Goal: Answer question/provide support: Share knowledge or assist other users

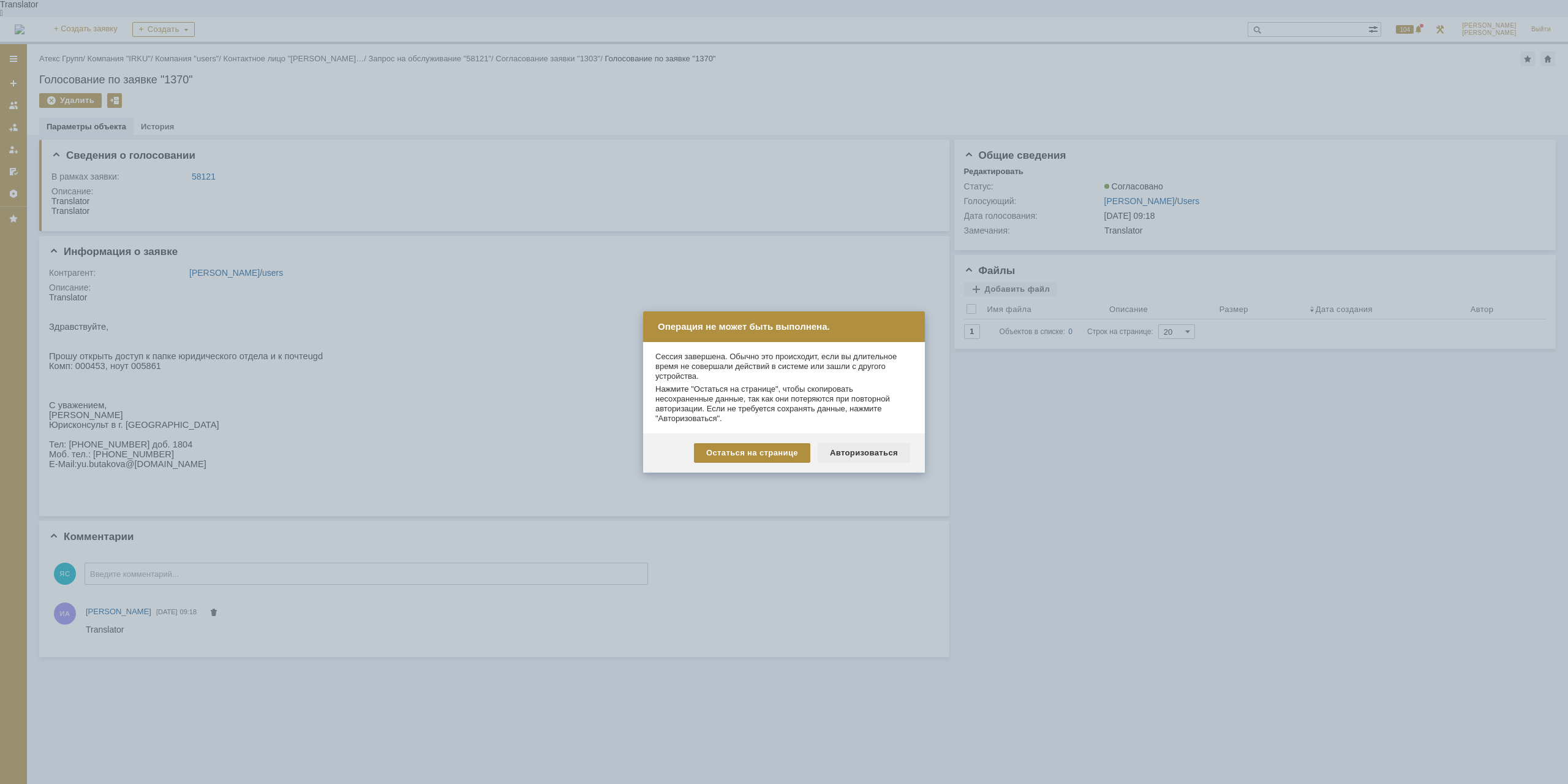
click at [853, 456] on div "Авторизоваться" at bounding box center [864, 453] width 93 height 20
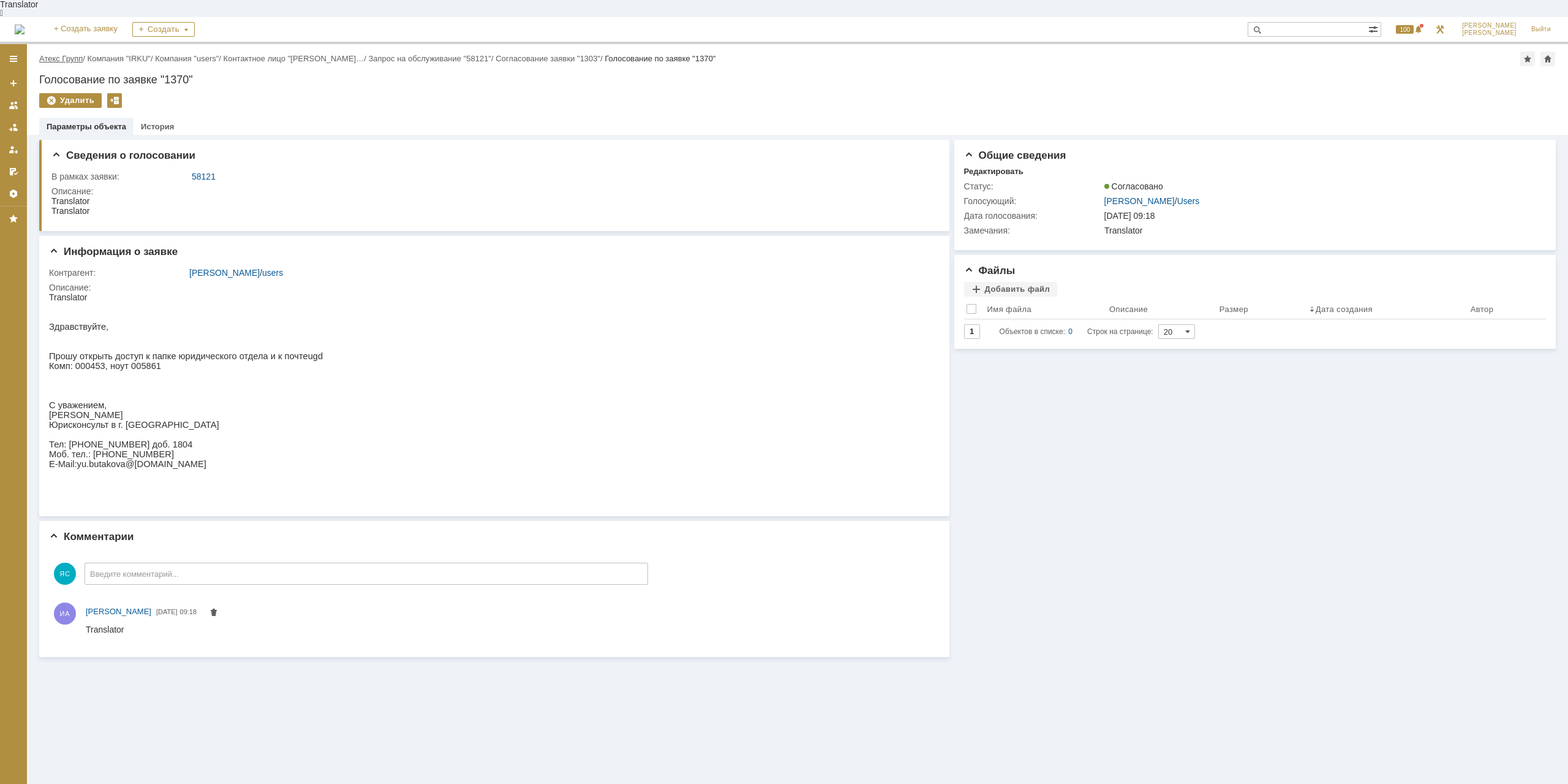
click at [63, 54] on link "Атекс Групп" at bounding box center [61, 58] width 44 height 9
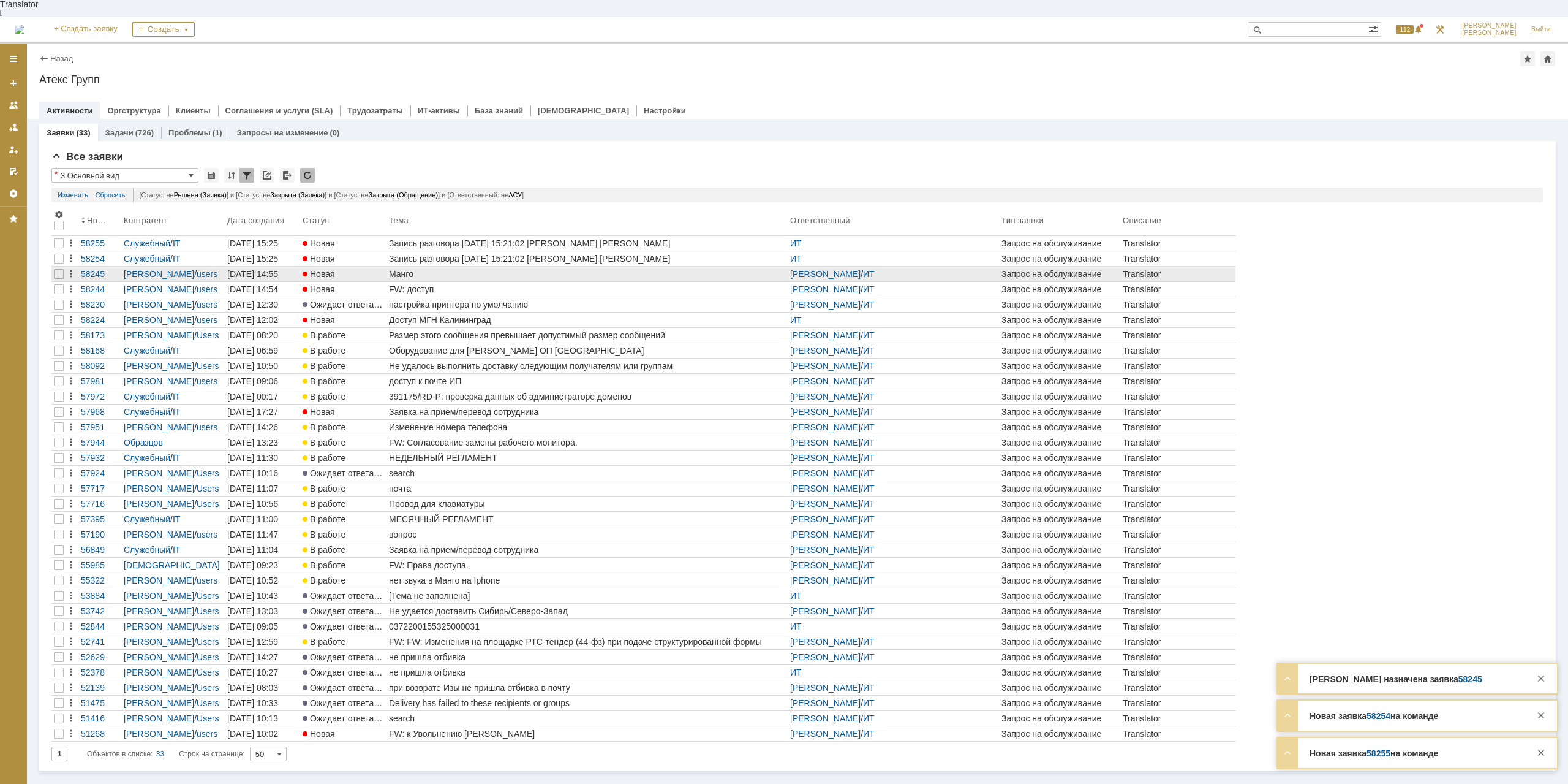
click at [500, 269] on div "Манго" at bounding box center [588, 274] width 397 height 10
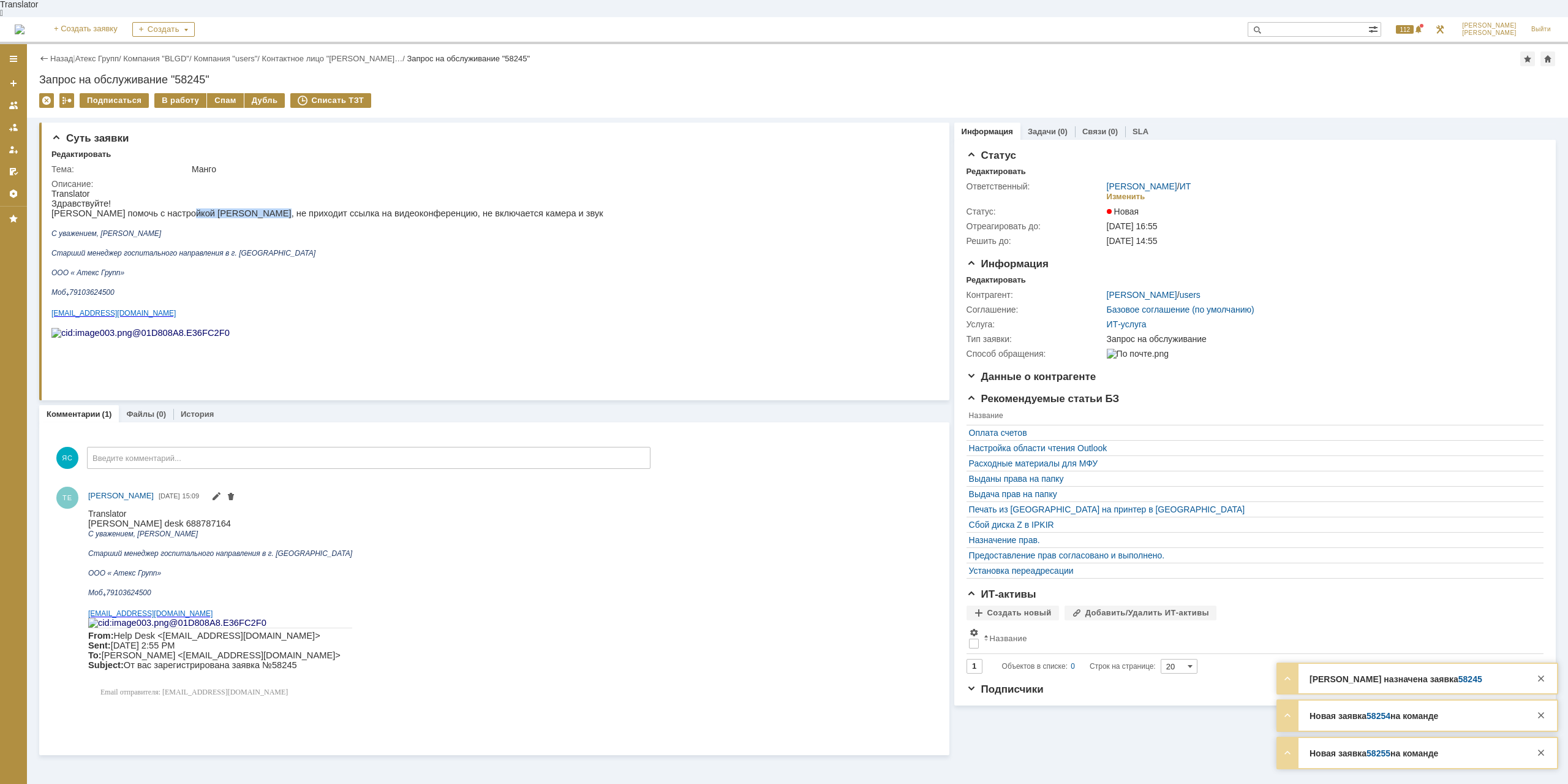
drag, startPoint x: 181, startPoint y: 207, endPoint x: 247, endPoint y: 207, distance: 66.0
click at [247, 208] on p "[PERSON_NAME] помочь с настройкой [PERSON_NAME], не приходит ссылка на видеокон…" at bounding box center [327, 213] width 552 height 10
click at [269, 208] on p "[PERSON_NAME] помочь с настройкой [PERSON_NAME], не приходит ссылка на видеокон…" at bounding box center [327, 213] width 552 height 10
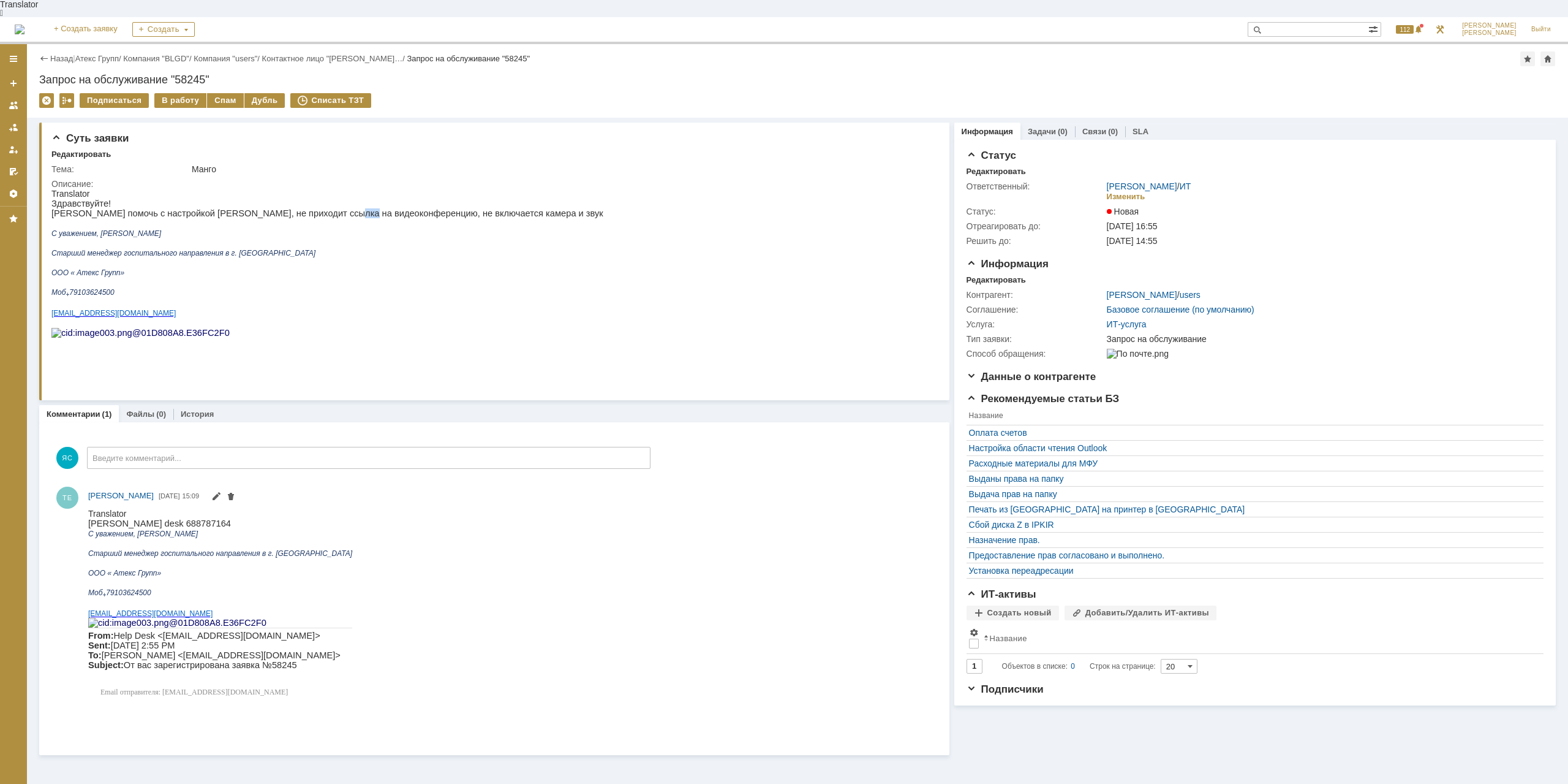
drag, startPoint x: 334, startPoint y: 201, endPoint x: 322, endPoint y: 200, distance: 12.0
click at [322, 208] on p "[PERSON_NAME] помочь с настройкой [PERSON_NAME], не приходит ссылка на видеокон…" at bounding box center [327, 213] width 552 height 10
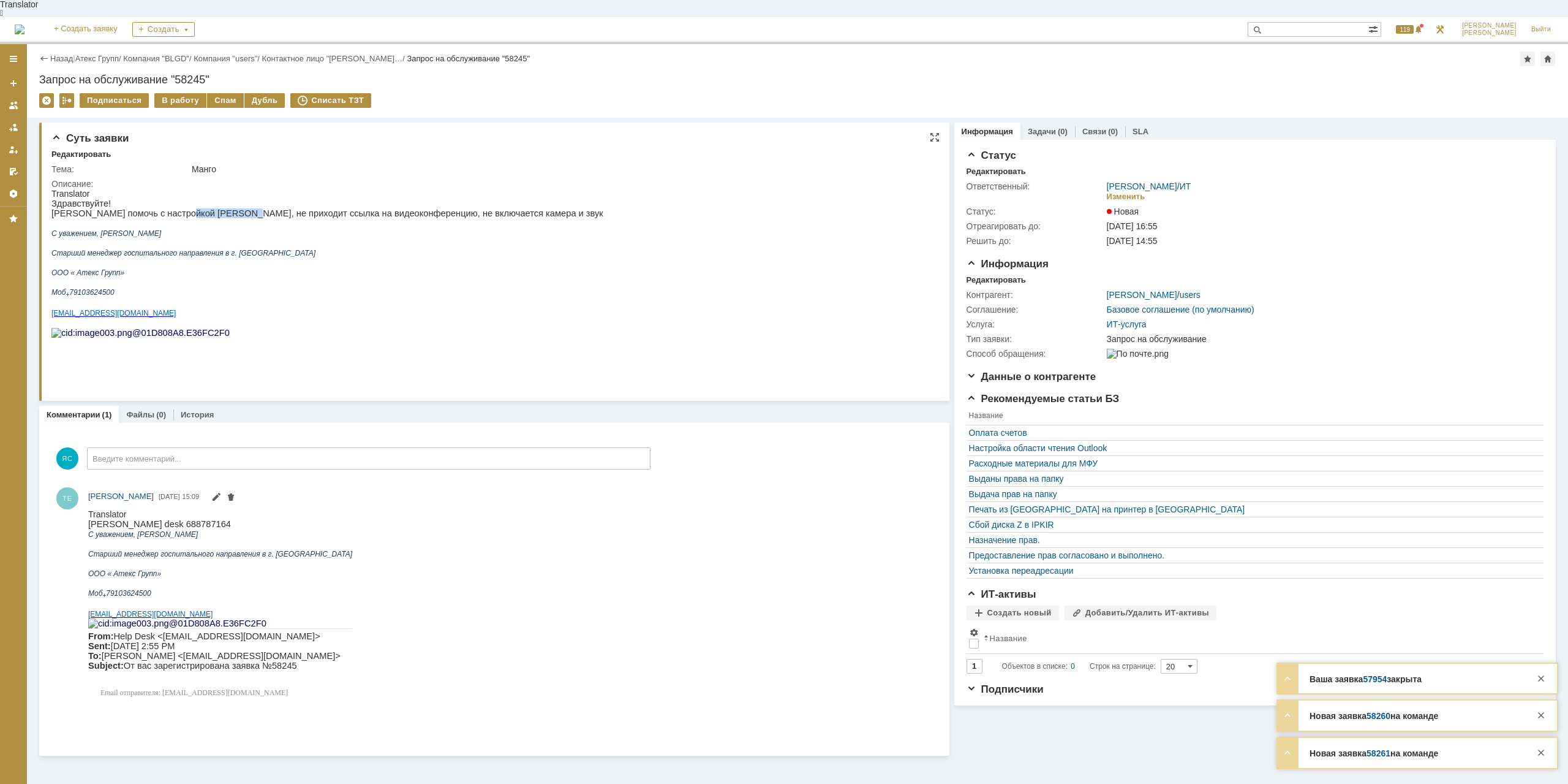
drag, startPoint x: 178, startPoint y: 210, endPoint x: 230, endPoint y: 206, distance: 52.2
click at [230, 208] on p "[PERSON_NAME] помочь с настройкой [PERSON_NAME], не приходит ссылка на видеокон…" at bounding box center [327, 213] width 552 height 10
drag, startPoint x: 234, startPoint y: 205, endPoint x: 240, endPoint y: 207, distance: 6.3
click at [235, 208] on p "[PERSON_NAME] помочь с настройкой [PERSON_NAME], не приходит ссылка на видеокон…" at bounding box center [327, 213] width 552 height 10
drag, startPoint x: 267, startPoint y: 205, endPoint x: 322, endPoint y: 205, distance: 55.0
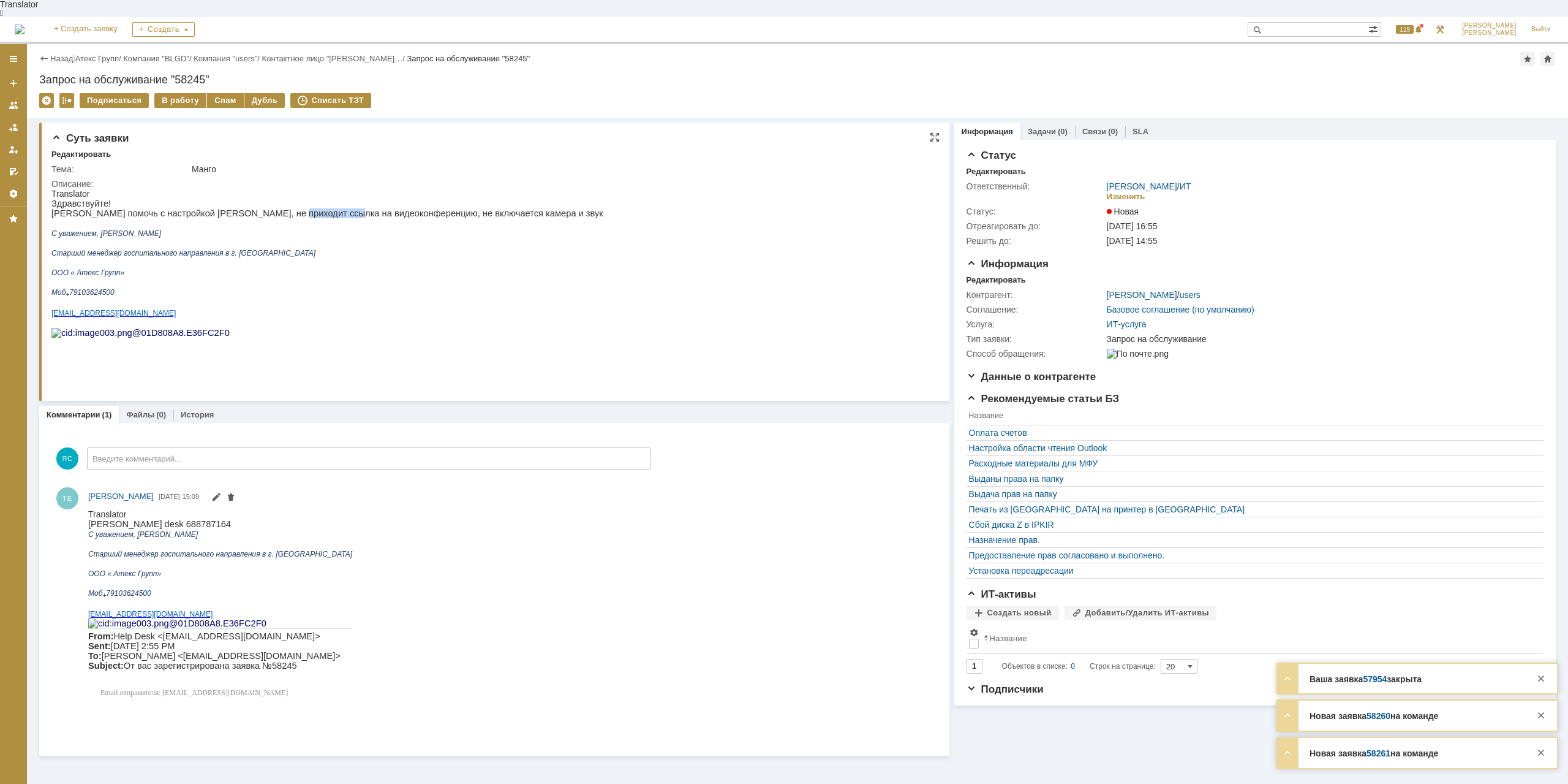
click at [322, 208] on p "[PERSON_NAME] помочь с настройкой [PERSON_NAME], не приходит ссылка на видеокон…" at bounding box center [327, 213] width 552 height 10
drag, startPoint x: 335, startPoint y: 204, endPoint x: 384, endPoint y: 205, distance: 49.0
click at [384, 208] on p "[PERSON_NAME] помочь с настройкой [PERSON_NAME], не приходит ссылка на видеокон…" at bounding box center [327, 213] width 552 height 10
click at [382, 208] on p "[PERSON_NAME] помочь с настройкой [PERSON_NAME], не приходит ссылка на видеокон…" at bounding box center [327, 213] width 552 height 10
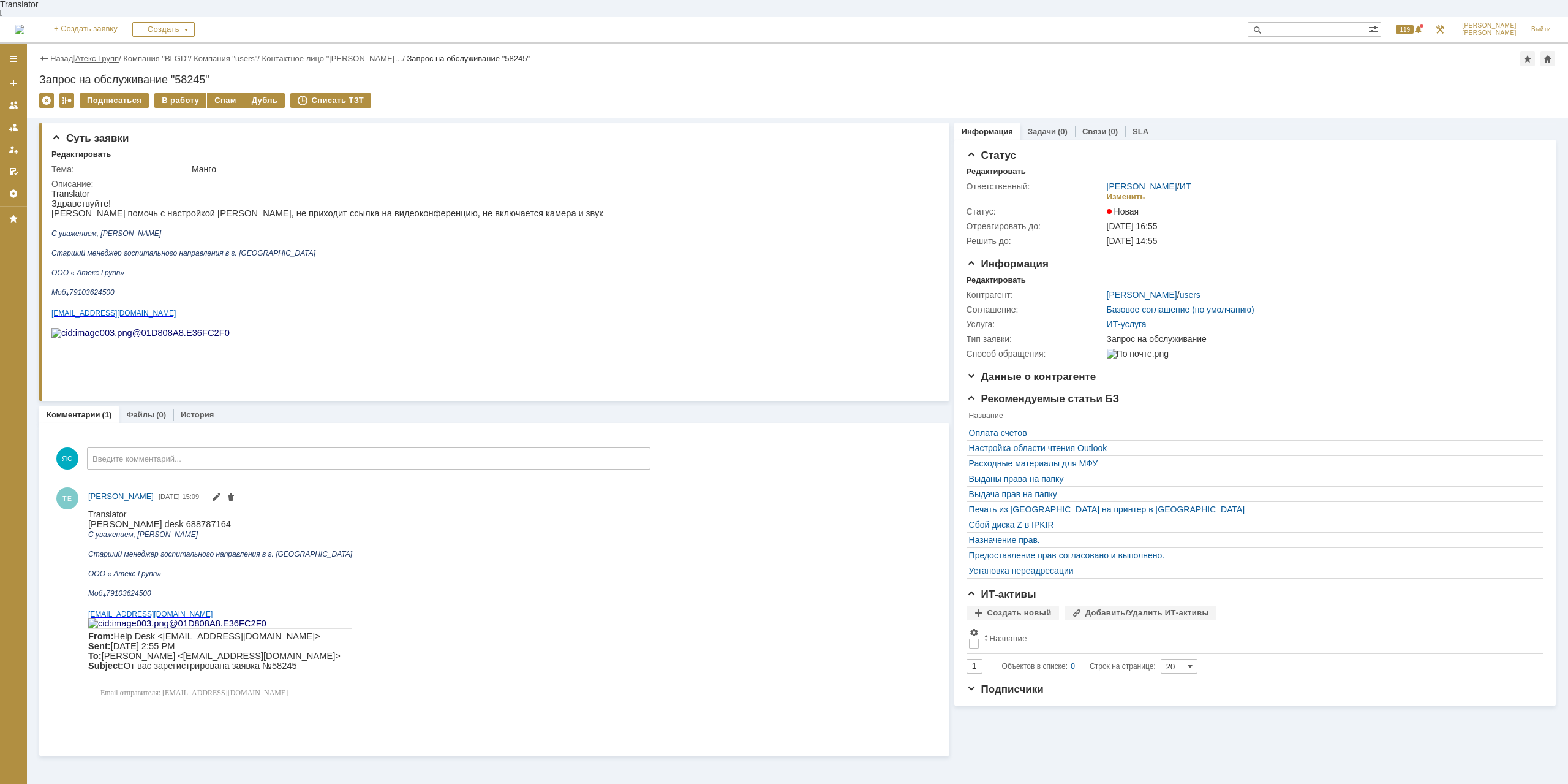
click at [112, 54] on link "Атекс Групп" at bounding box center [98, 58] width 44 height 9
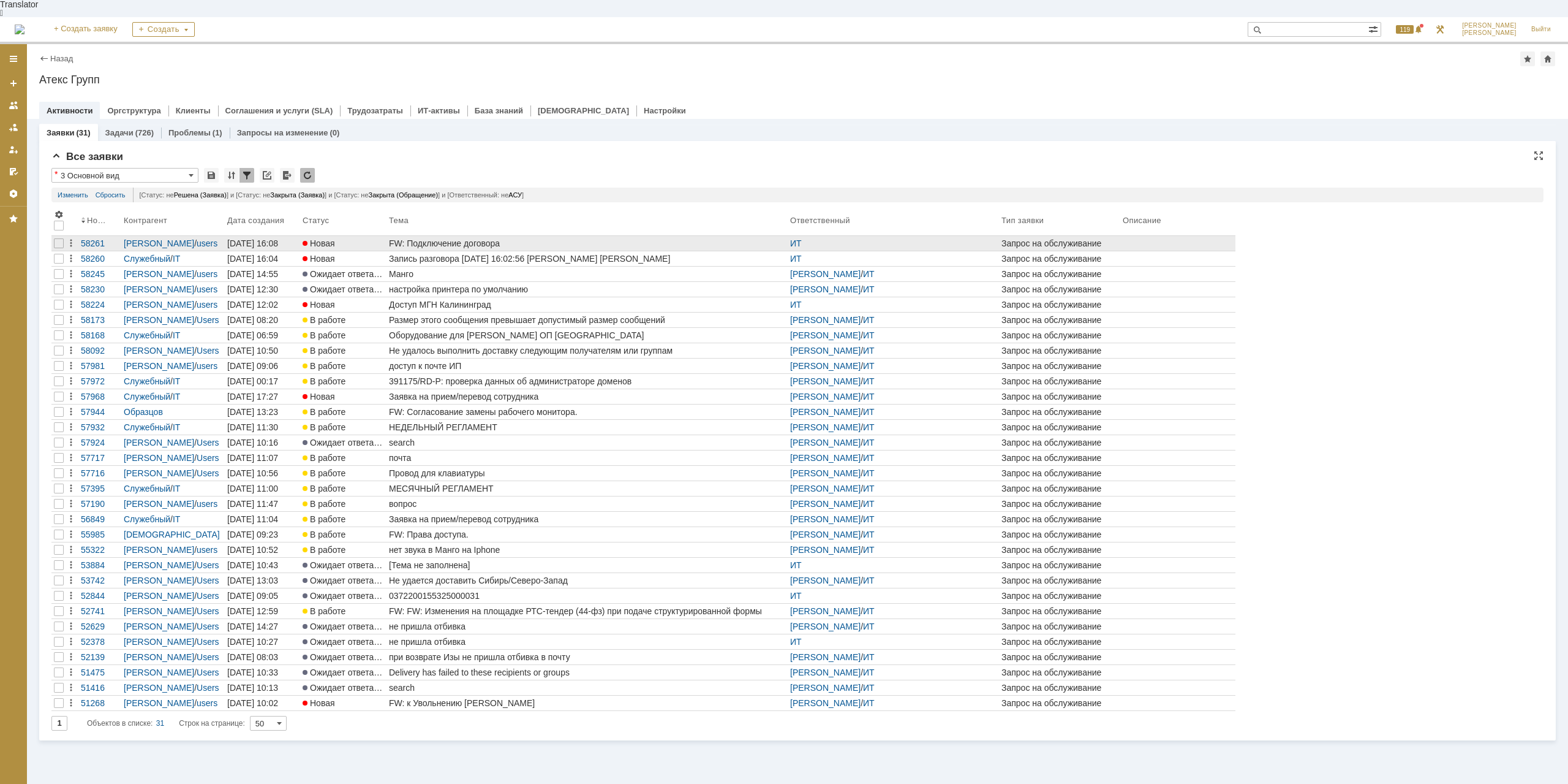
click at [473, 238] on div "FW: Подключение договора" at bounding box center [588, 243] width 397 height 10
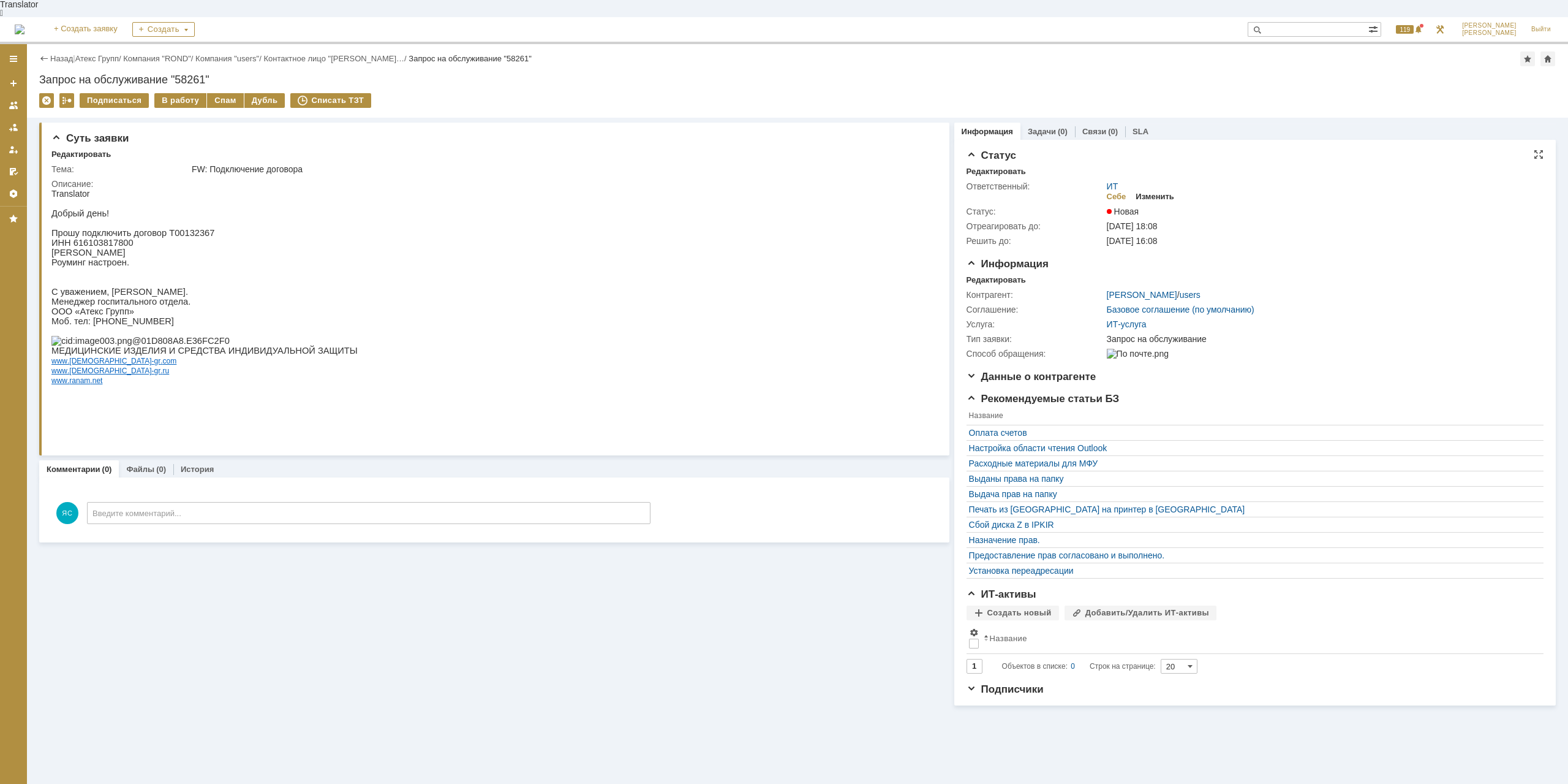
click at [1150, 192] on div "Изменить" at bounding box center [1154, 197] width 38 height 10
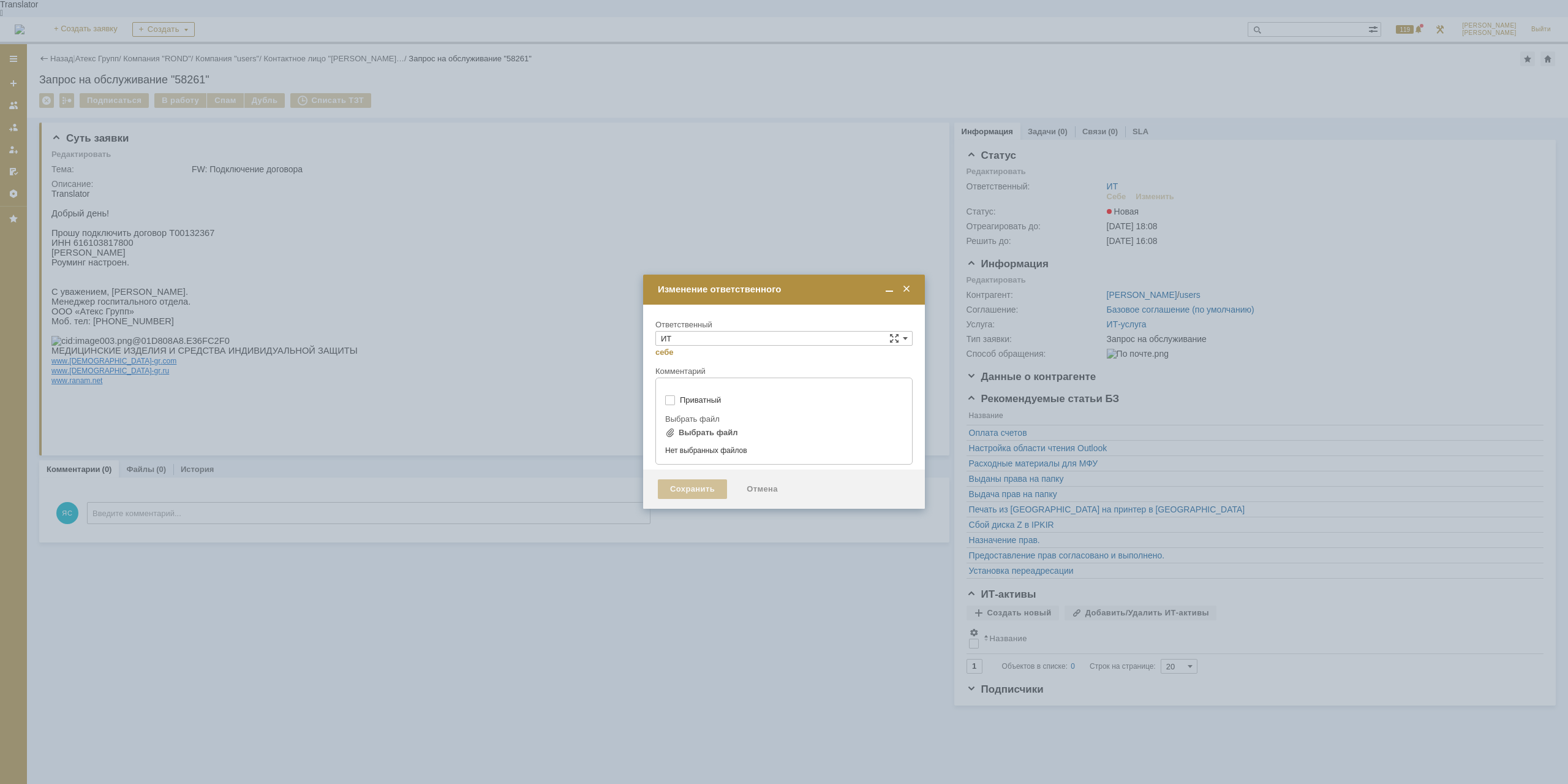
type input "[не указано]"
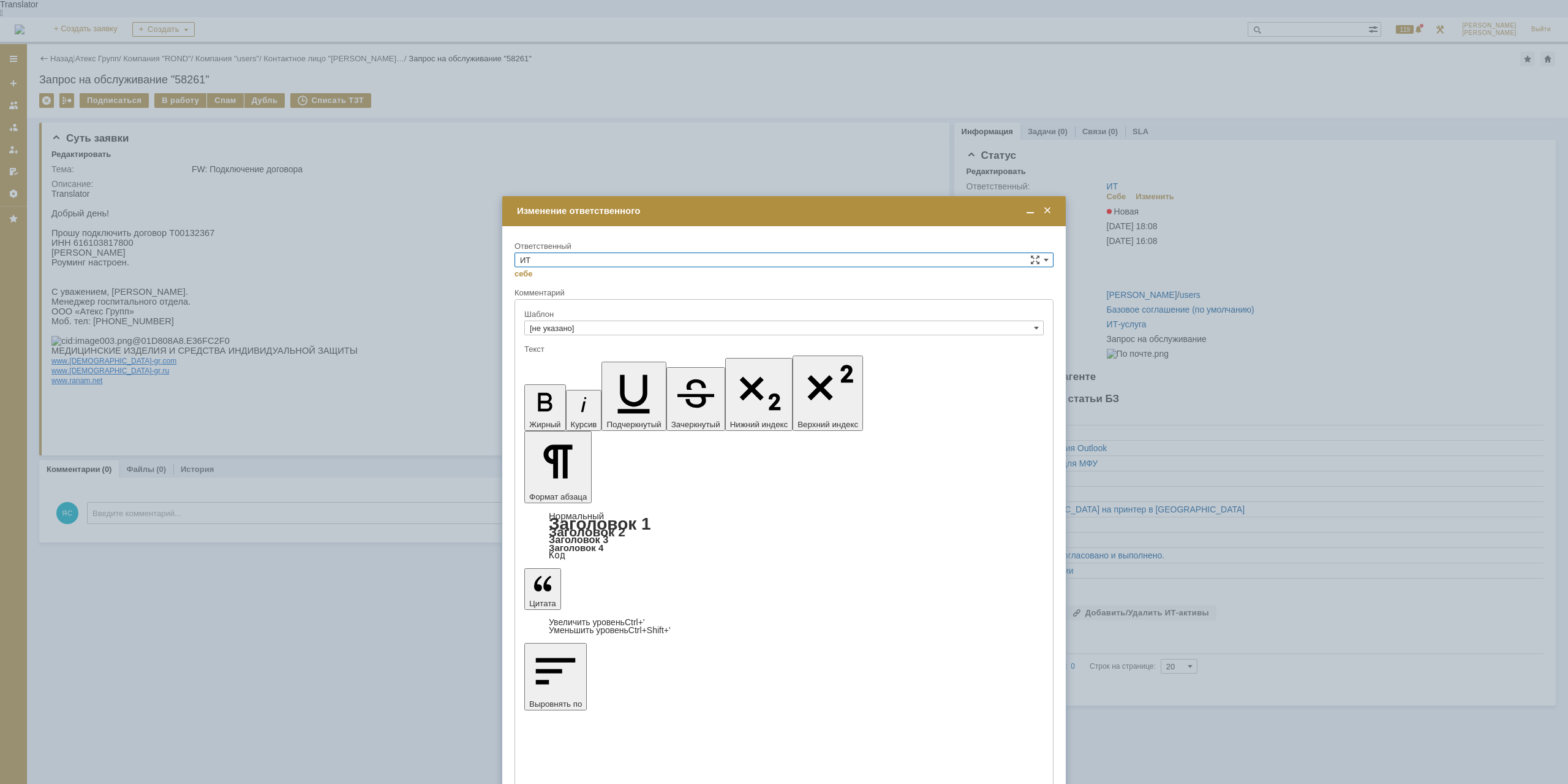
click at [544, 255] on input "ИТ" at bounding box center [784, 260] width 539 height 15
click at [576, 359] on span "АСУ" at bounding box center [784, 362] width 528 height 10
type input "АСУ"
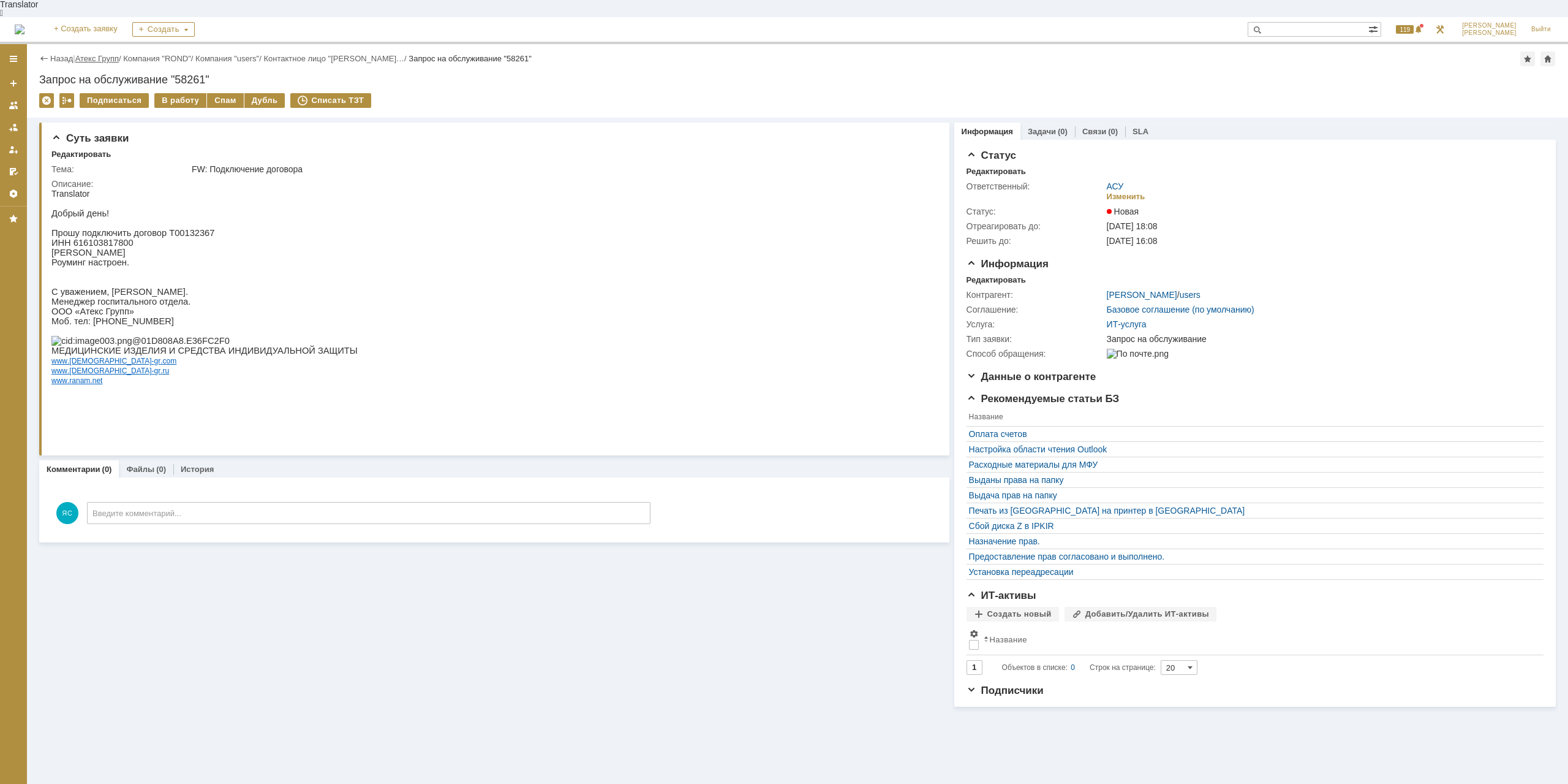
click at [110, 54] on link "Атекс Групп" at bounding box center [98, 58] width 44 height 9
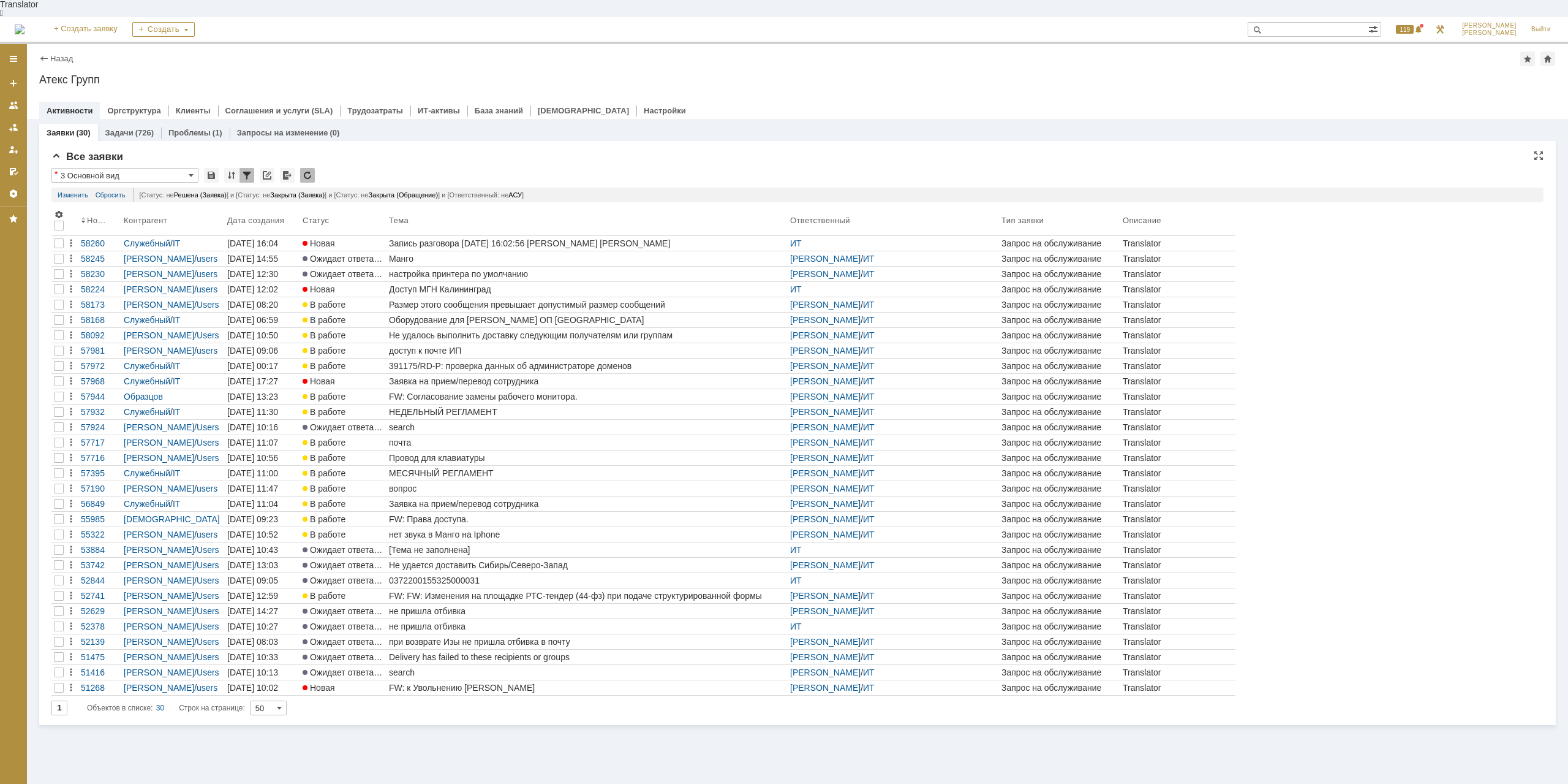
click at [1479, 334] on div "Номер Контрагент Дата создания Статус Тема Ответственный Тип заявки Описание 58…" at bounding box center [797, 451] width 1492 height 489
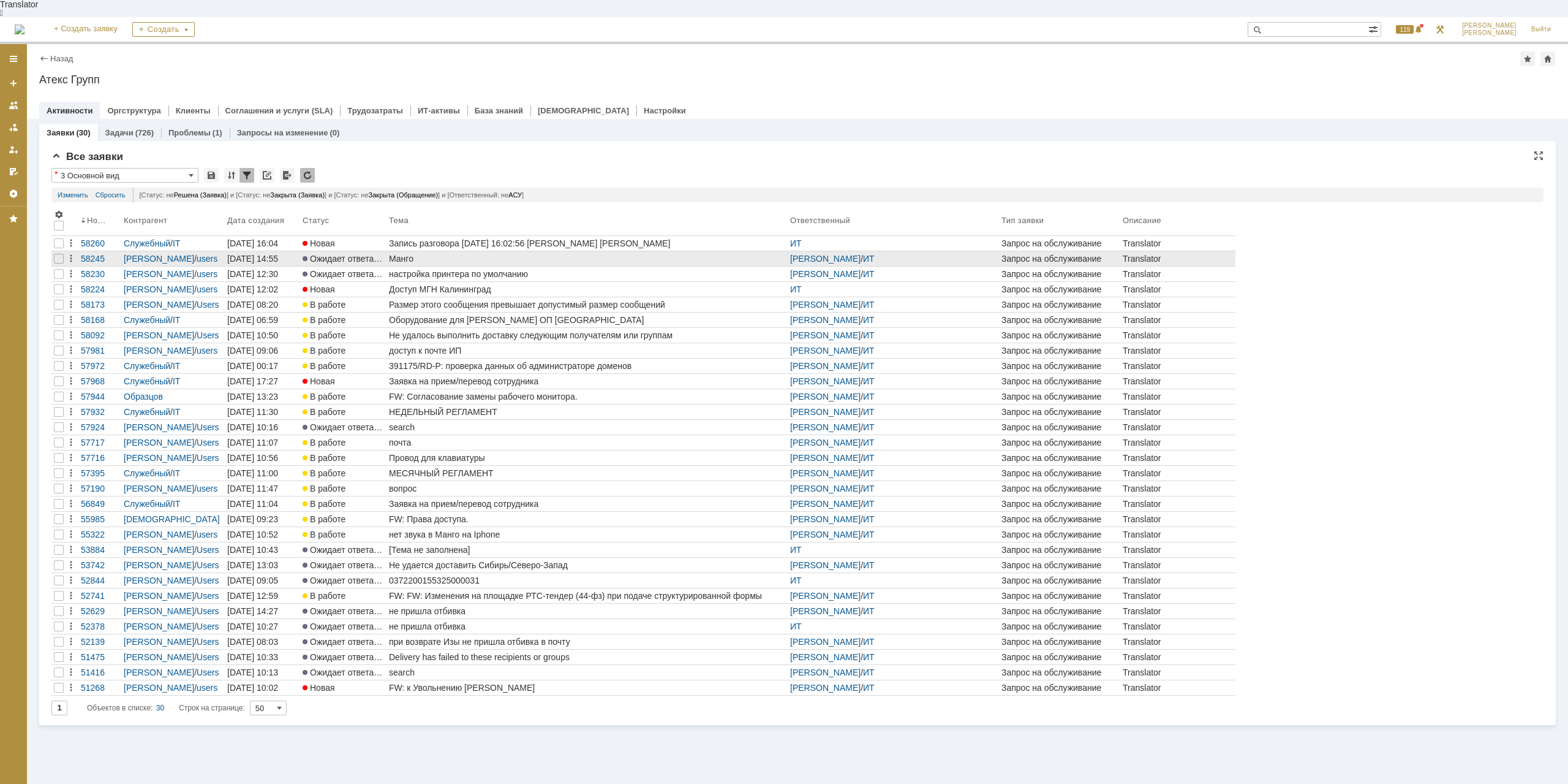
click at [462, 254] on div "Манго" at bounding box center [588, 259] width 397 height 10
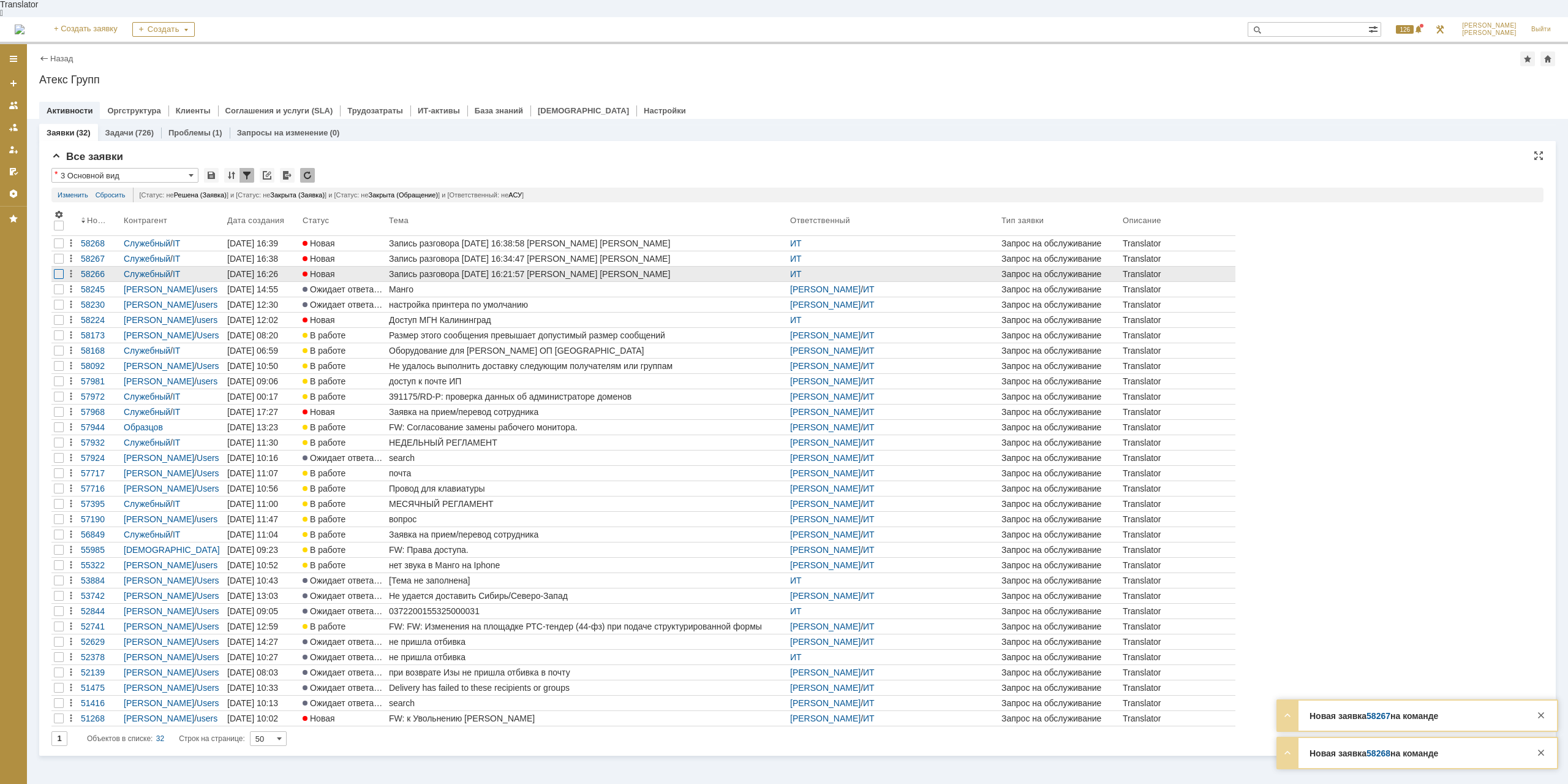
click at [59, 269] on div at bounding box center [59, 274] width 10 height 10
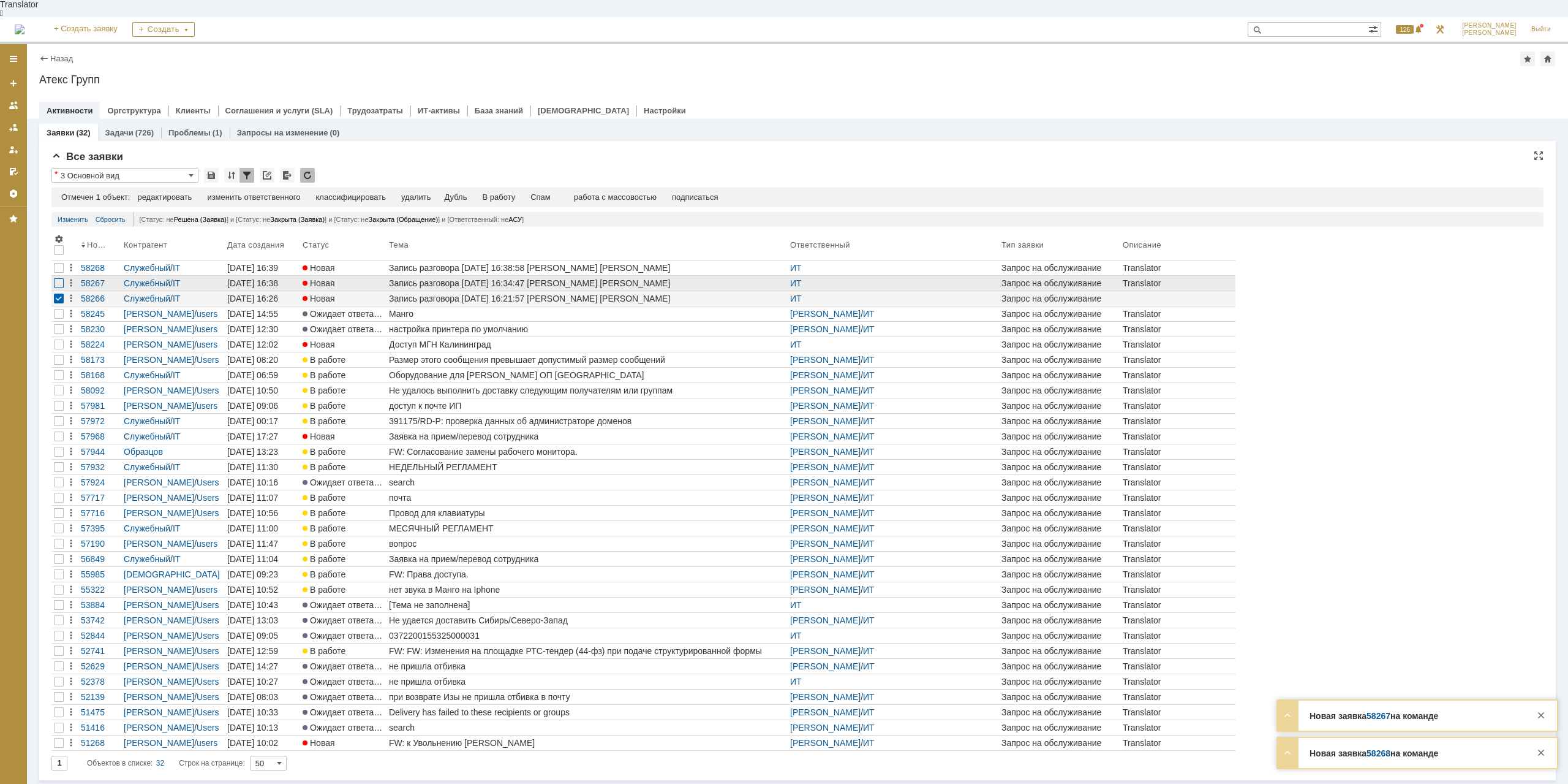
click at [61, 278] on div at bounding box center [59, 283] width 10 height 10
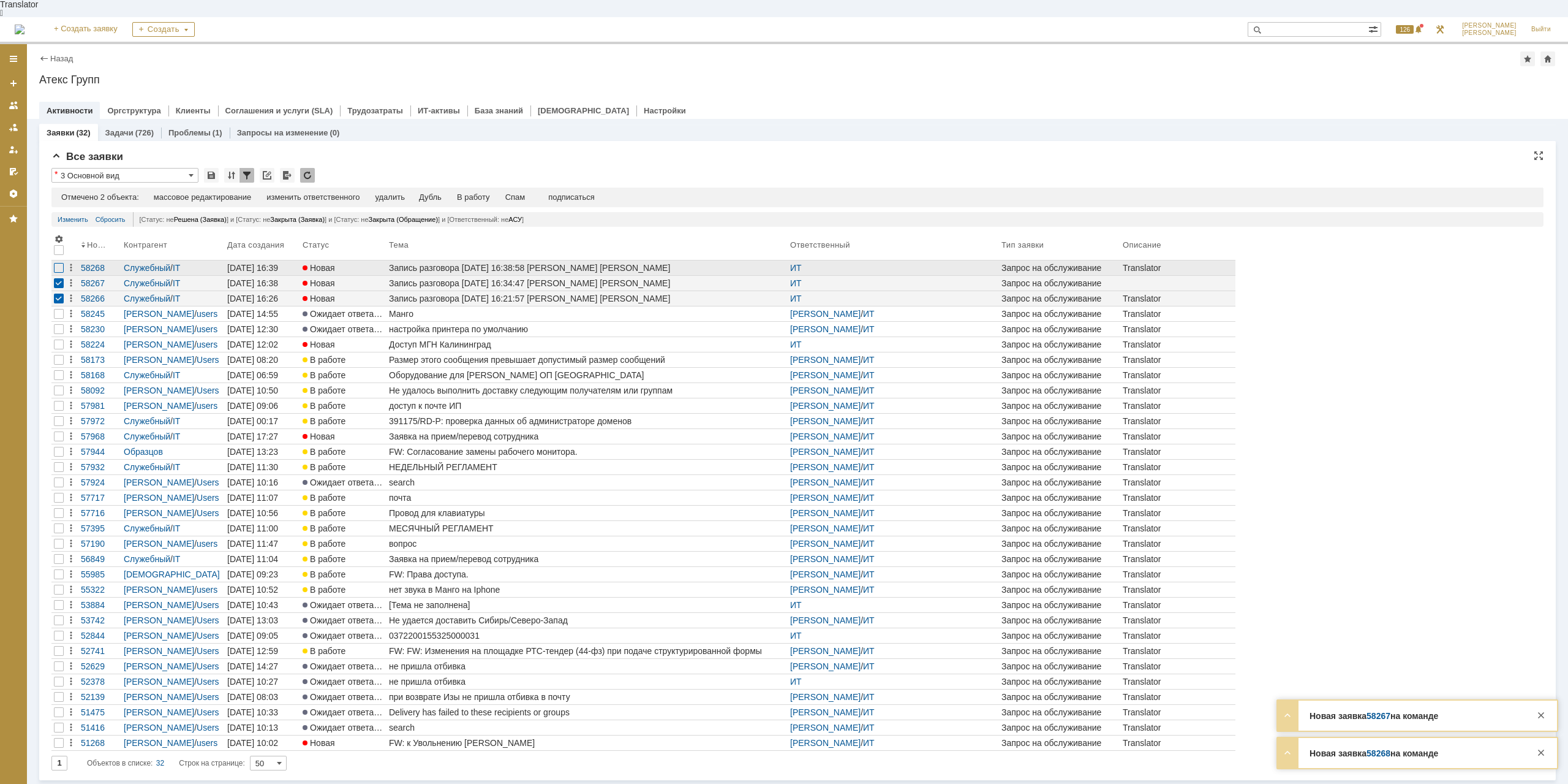
click at [57, 263] on div at bounding box center [59, 268] width 10 height 10
click at [520, 193] on div "Спам" at bounding box center [515, 198] width 20 height 10
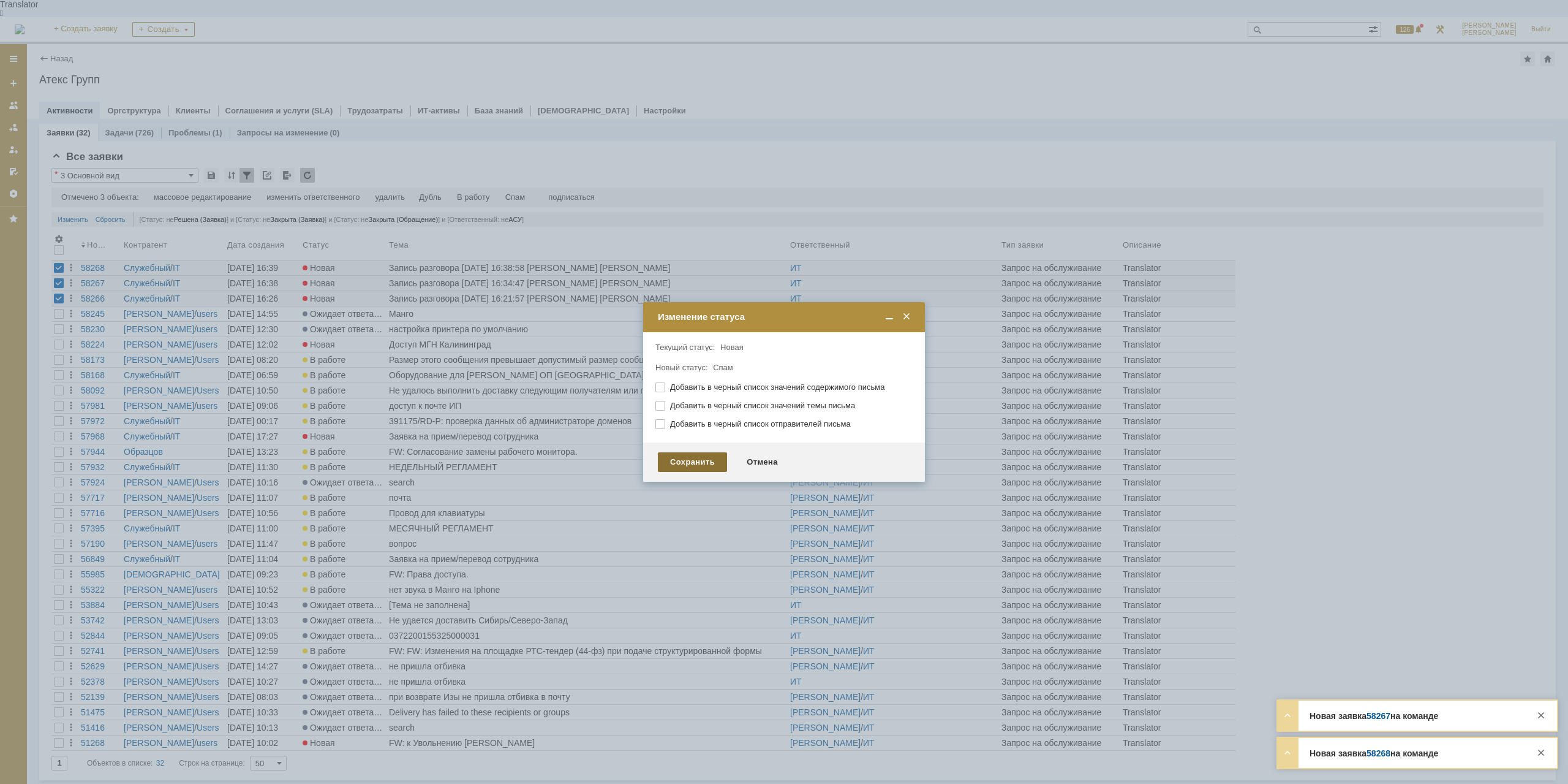
click at [686, 458] on div "Сохранить" at bounding box center [692, 462] width 69 height 20
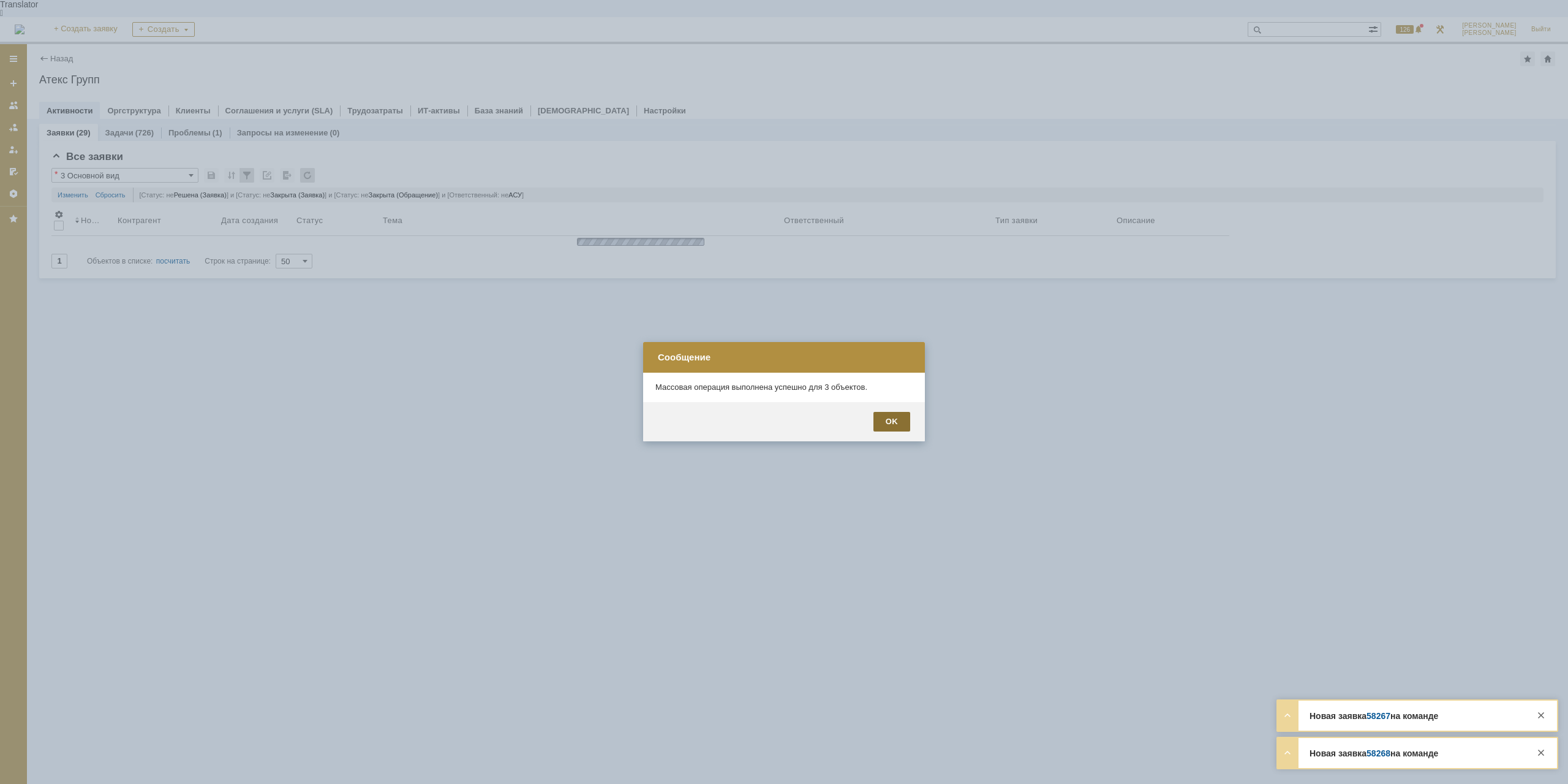
click at [903, 419] on div "OK" at bounding box center [892, 421] width 37 height 20
